Goal: Check status: Check status

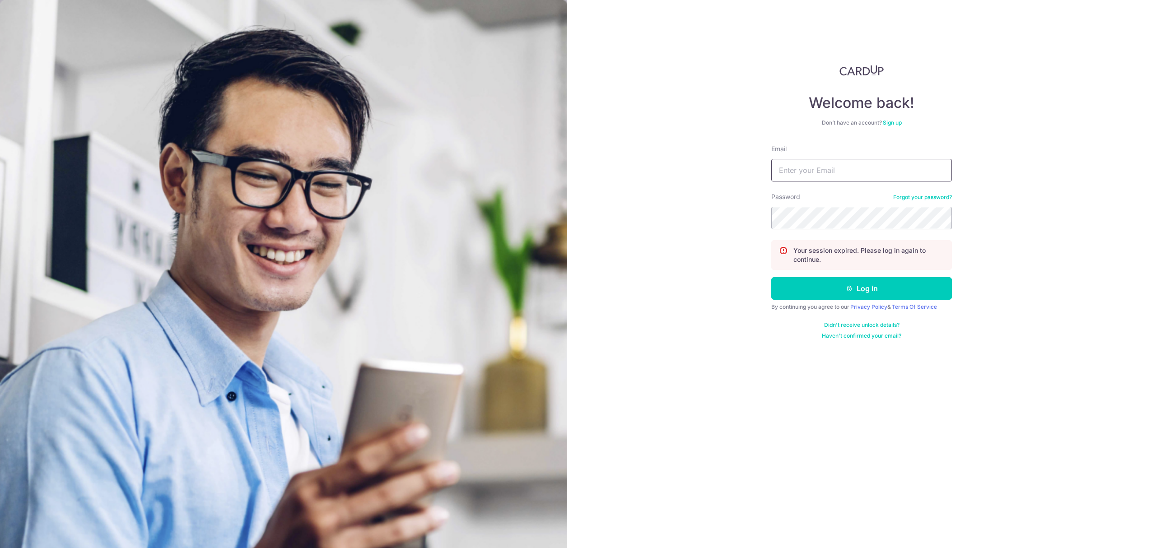
drag, startPoint x: 844, startPoint y: 172, endPoint x: 859, endPoint y: 179, distance: 16.6
click at [844, 172] on input "Email" at bounding box center [862, 170] width 181 height 23
paste input "[EMAIL_ADDRESS][DOMAIN_NAME]"
type input "[EMAIL_ADDRESS][DOMAIN_NAME]"
click at [844, 298] on button "Log in" at bounding box center [862, 288] width 181 height 23
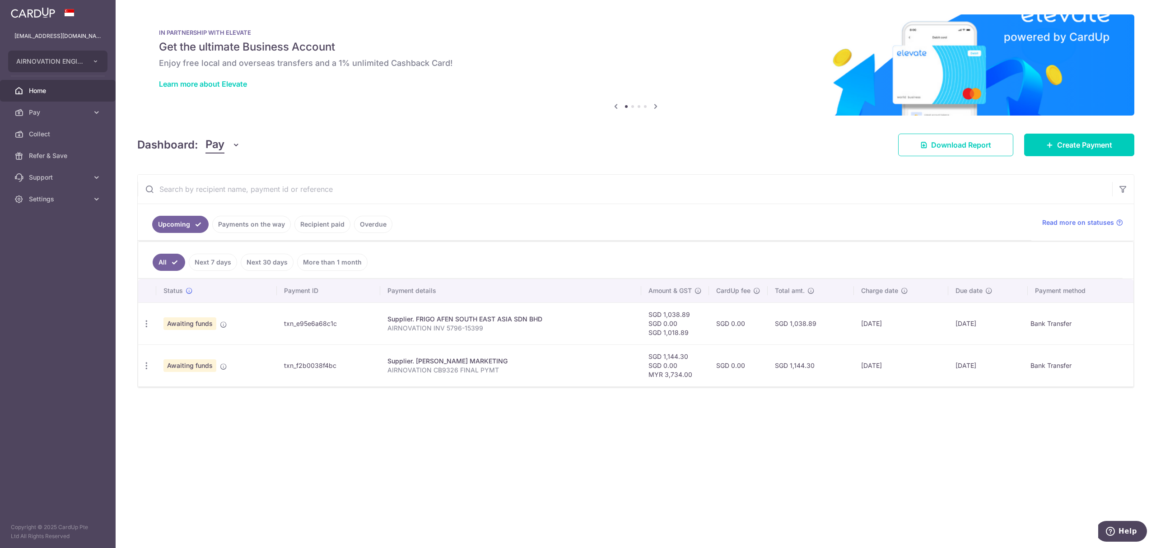
drag, startPoint x: 192, startPoint y: 325, endPoint x: 206, endPoint y: 324, distance: 13.6
click at [192, 325] on span "Awaiting funds" at bounding box center [190, 324] width 53 height 13
click at [220, 328] on icon at bounding box center [223, 324] width 7 height 7
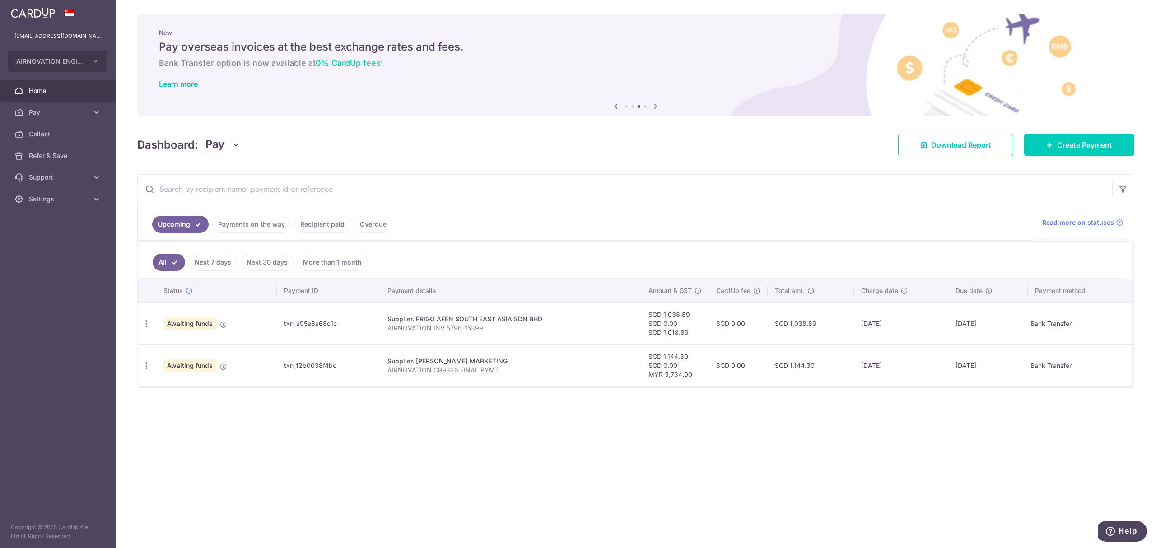
click at [467, 375] on p "AIRNOVATION CB9326 FINAL PYMT" at bounding box center [511, 370] width 247 height 9
click at [474, 374] on p "AIRNOVATION CB9326 FINAL PYMT" at bounding box center [511, 370] width 247 height 9
click at [721, 371] on td "SGD 0.00" at bounding box center [738, 366] width 59 height 42
click at [783, 166] on div "× Pause Schedule Pause all future payments in this series Pause just this one p…" at bounding box center [636, 274] width 1041 height 548
click at [777, 171] on div "× Pause Schedule Pause all future payments in this series Pause just this one p…" at bounding box center [636, 274] width 1041 height 548
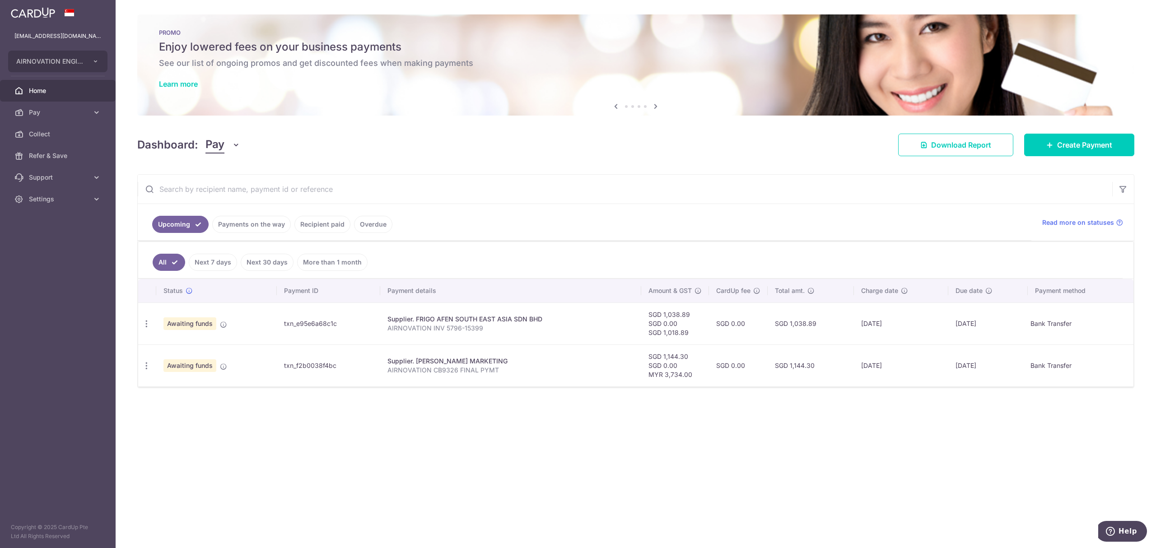
drag, startPoint x: 279, startPoint y: 367, endPoint x: 351, endPoint y: 373, distance: 72.5
click at [347, 372] on td "txn_f2b0038f4bc" at bounding box center [329, 366] width 104 height 42
copy td "txn_f2b0038f4bc"
drag, startPoint x: 562, startPoint y: 463, endPoint x: 565, endPoint y: 412, distance: 50.2
click at [563, 463] on div "× Pause Schedule Pause all future payments in this series Pause just this one p…" at bounding box center [636, 274] width 1041 height 548
